Goal: Navigation & Orientation: Find specific page/section

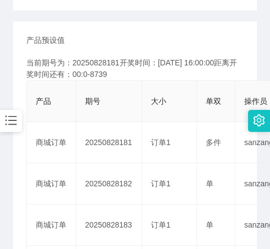
scroll to position [183, 0]
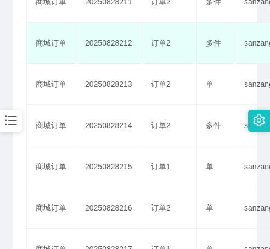
scroll to position [275, 0]
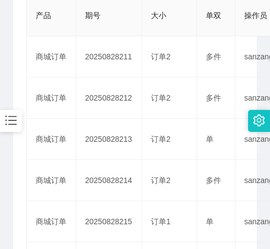
click at [0, 81] on main "关闭左侧 关闭右侧 关闭其它 刷新页面 平台首页 产品列表 产品预设置 注单管理 开奖记录 首页 / 产品管理 / 产品预设置 / 产品预设置 类型： 商城订…" at bounding box center [135, 138] width 270 height 754
